Goal: Task Accomplishment & Management: Use online tool/utility

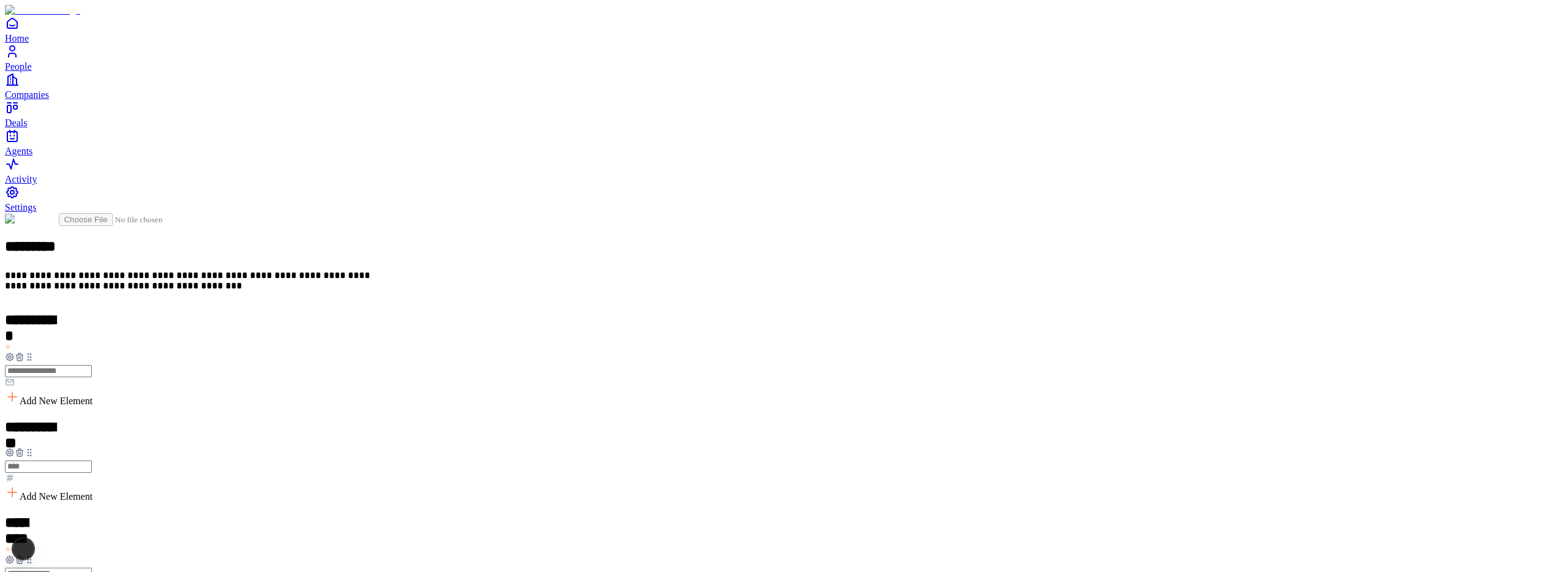
scroll to position [634, 0]
click at [680, 348] on div "Email" at bounding box center [676, 336] width 74 height 23
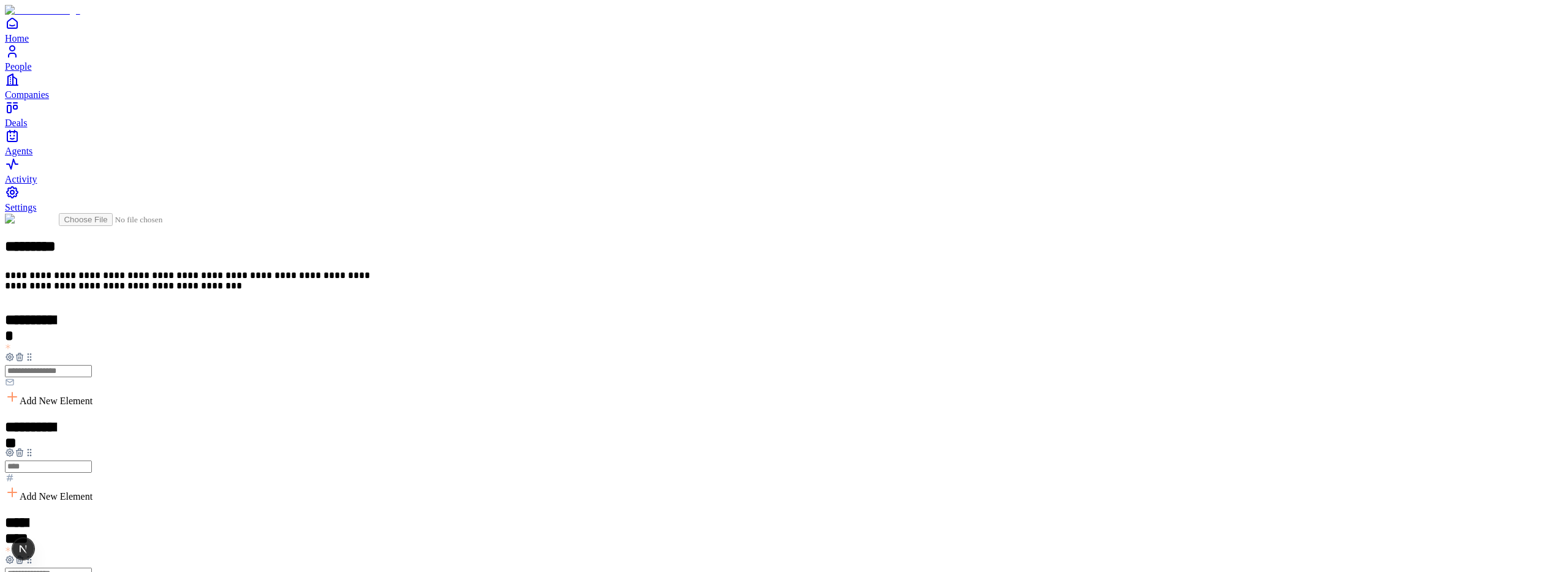
drag, startPoint x: 742, startPoint y: 424, endPoint x: 647, endPoint y: 423, distance: 95.0
drag, startPoint x: 640, startPoint y: 423, endPoint x: 759, endPoint y: 427, distance: 119.1
